Goal: Task Accomplishment & Management: Use online tool/utility

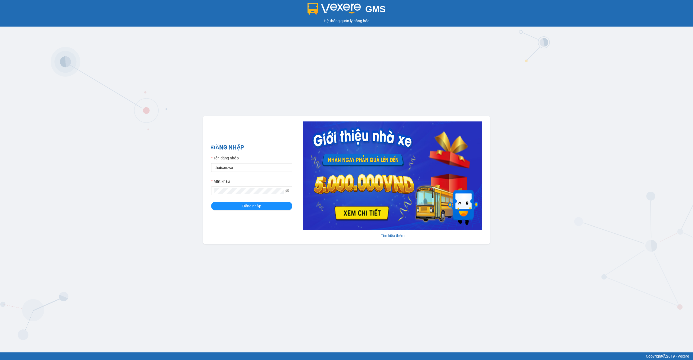
click at [249, 172] on form "Tên đăng nhập thaison.vxr Mật khẩu Đăng nhập" at bounding box center [251, 182] width 81 height 55
click at [253, 167] on input "thaison.vxr" at bounding box center [251, 167] width 81 height 9
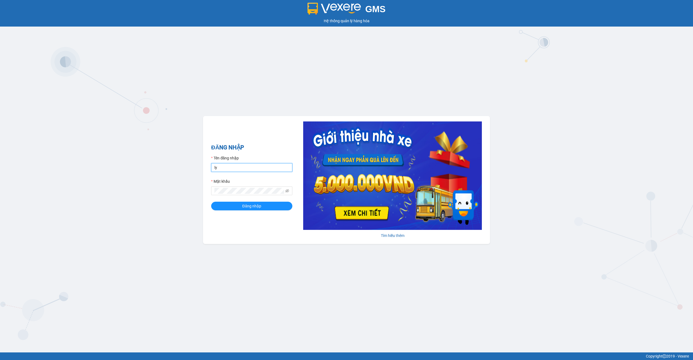
type input "ly.xtl"
click at [241, 203] on button "Đăng nhập" at bounding box center [251, 205] width 81 height 9
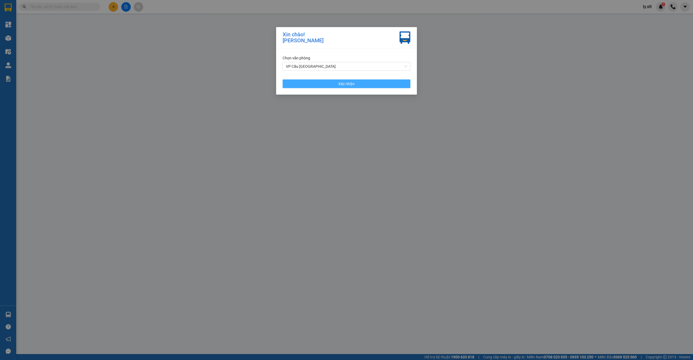
click at [351, 85] on span "Xác nhận" at bounding box center [346, 84] width 16 height 6
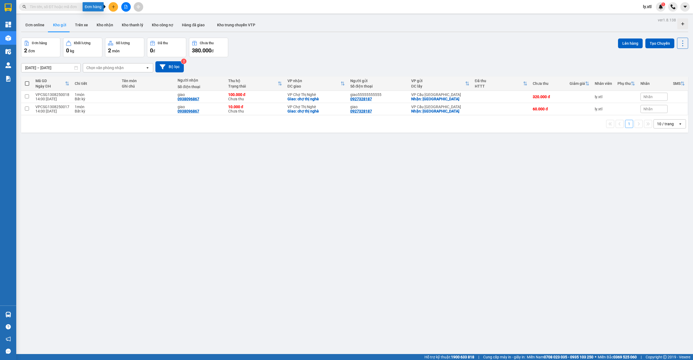
click at [113, 7] on icon "plus" at bounding box center [113, 6] width 0 height 3
click at [310, 55] on div "Đơn hàng 2 đơn Khối lượng 0 kg Số lượng 2 món Đã thu 0 đ Chưa thu 380.000 đ Lên…" at bounding box center [354, 47] width 667 height 19
click at [117, 5] on button at bounding box center [113, 6] width 9 height 9
click at [119, 16] on div "Tạo đơn hàng" at bounding box center [132, 20] width 41 height 10
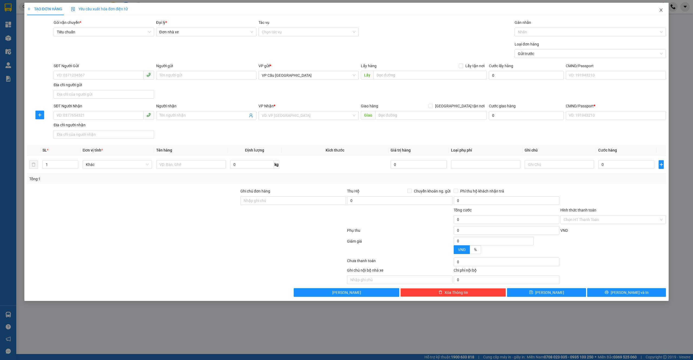
click at [663, 8] on icon "close" at bounding box center [661, 10] width 4 height 4
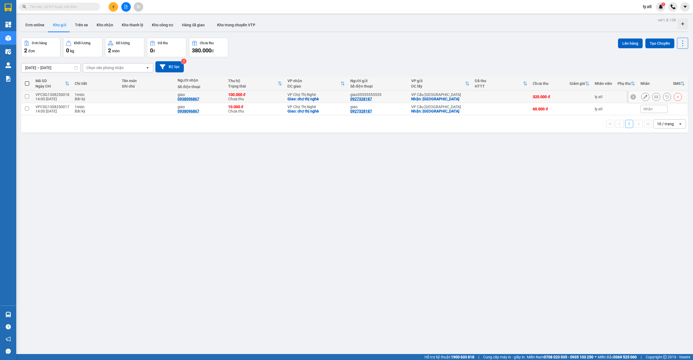
click at [26, 95] on input "checkbox" at bounding box center [27, 96] width 4 height 4
checkbox input "true"
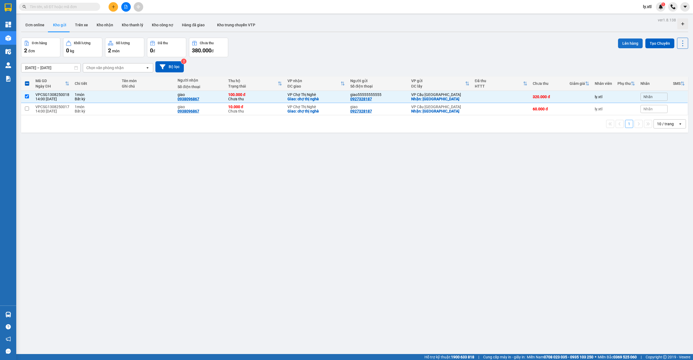
click at [618, 41] on button "Lên hàng" at bounding box center [630, 43] width 25 height 10
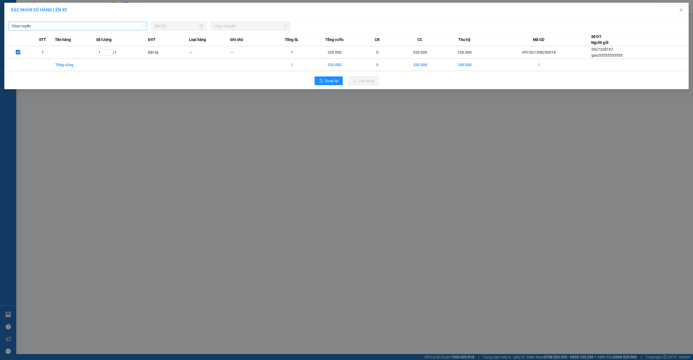
click at [111, 26] on span "Chọn tuyến" at bounding box center [78, 26] width 132 height 8
click at [94, 28] on span "Chọn tuyến" at bounding box center [78, 26] width 132 height 8
type input "cao bang"
click at [89, 26] on span "Chọn tuyến" at bounding box center [78, 26] width 132 height 8
click at [74, 26] on span "Chọn tuyến" at bounding box center [78, 26] width 132 height 8
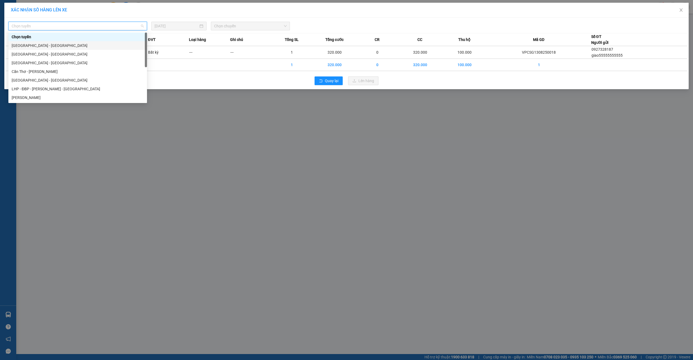
click at [57, 43] on div "Điện Biên - Hà Tiên" at bounding box center [78, 46] width 132 height 6
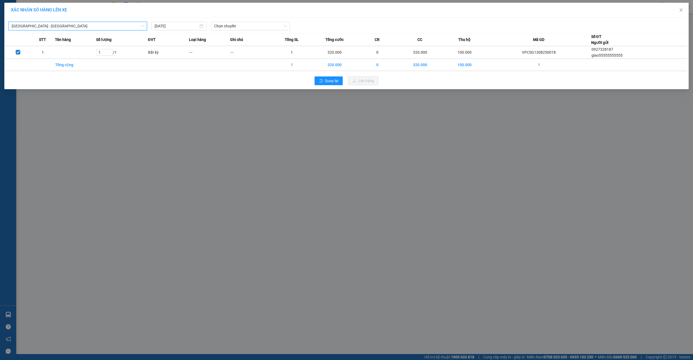
click at [247, 35] on th "Ghi chú" at bounding box center [250, 39] width 41 height 13
click at [249, 30] on span "Chọn chuyến" at bounding box center [250, 26] width 73 height 8
click at [216, 28] on span "Chọn chuyến" at bounding box center [250, 26] width 73 height 8
